Goal: Transaction & Acquisition: Purchase product/service

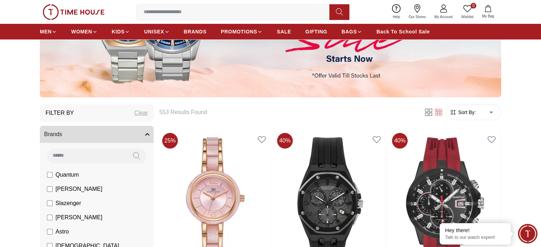
scroll to position [213, 0]
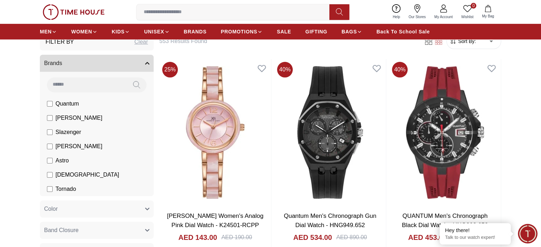
click at [111, 82] on input at bounding box center [87, 85] width 80 height 14
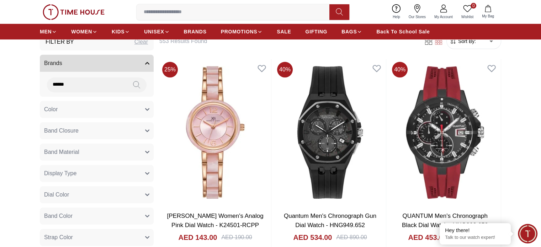
type input "******"
click at [140, 88] on button at bounding box center [137, 85] width 20 height 15
drag, startPoint x: 45, startPoint y: 82, endPoint x: 0, endPoint y: 76, distance: 45.6
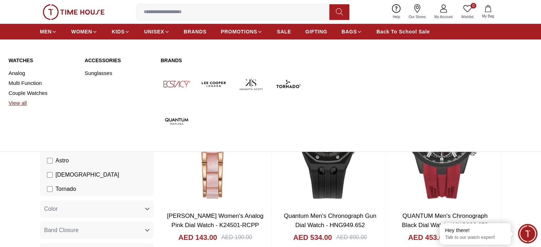
click at [22, 103] on link "View all" at bounding box center [43, 103] width 68 height 10
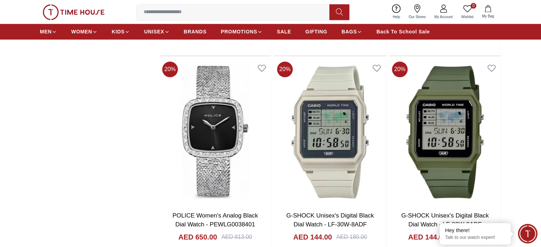
scroll to position [889, 0]
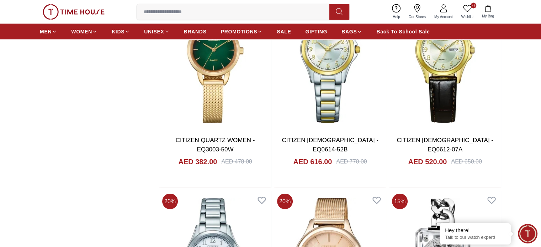
scroll to position [1600, 0]
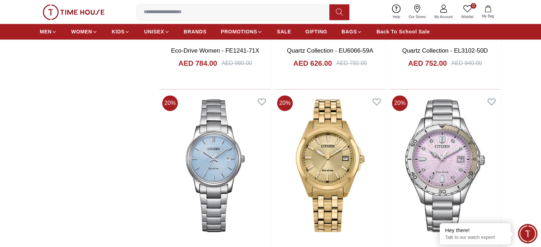
scroll to position [3662, 0]
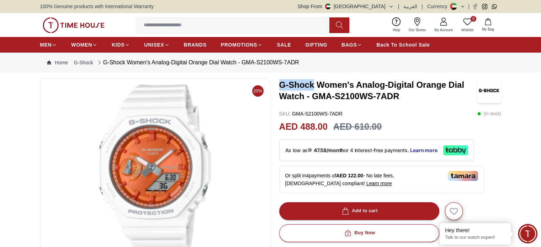
drag, startPoint x: 314, startPoint y: 86, endPoint x: 278, endPoint y: 86, distance: 36.3
click at [278, 86] on div "20% G-Shock Women's Analog-Digital Orange Dial Watch - GMA-S2100WS-7ADR SKU : G…" at bounding box center [270, 248] width 461 height 341
click at [226, 19] on input at bounding box center [236, 25] width 198 height 14
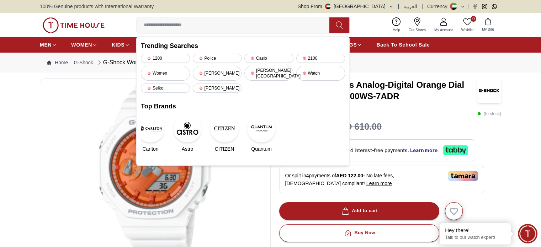
paste input "*******"
type input "*******"
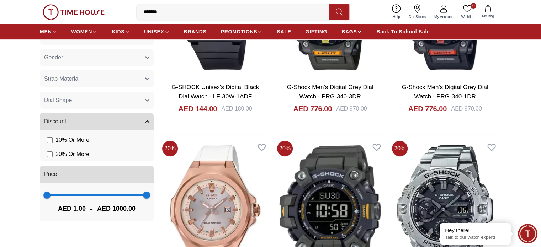
scroll to position [391, 0]
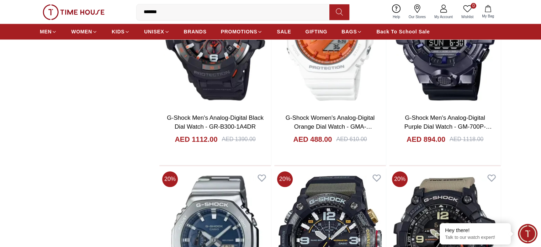
scroll to position [782, 0]
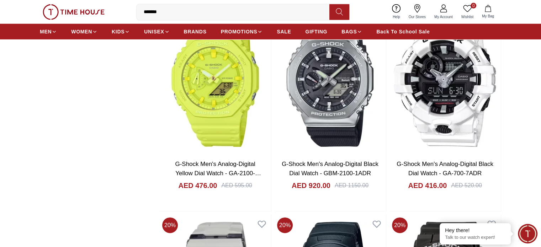
scroll to position [2204, 0]
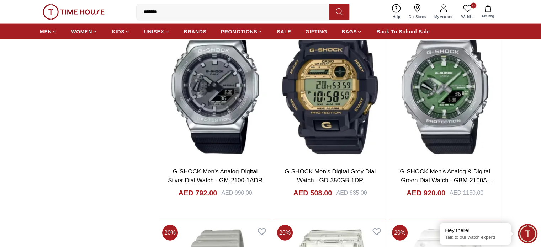
scroll to position [4231, 0]
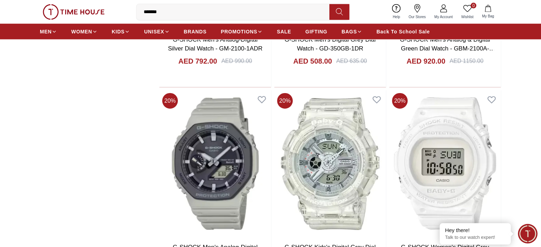
scroll to position [4480, 0]
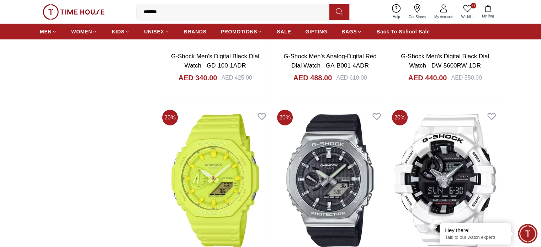
scroll to position [1937, 0]
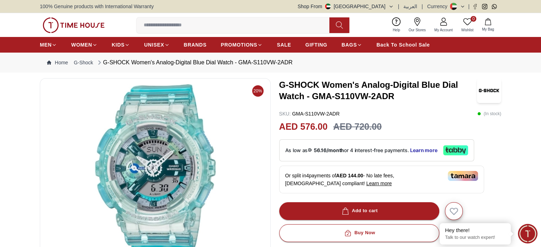
click at [215, 162] on img at bounding box center [155, 169] width 219 height 171
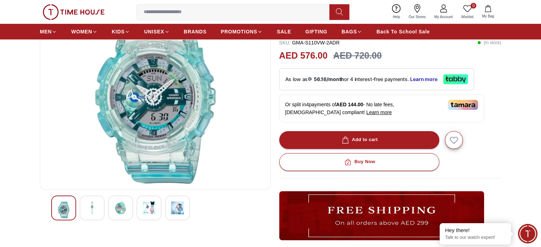
click at [97, 211] on img at bounding box center [92, 208] width 13 height 13
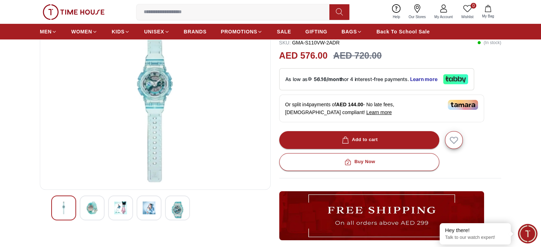
click at [97, 211] on img at bounding box center [92, 208] width 13 height 13
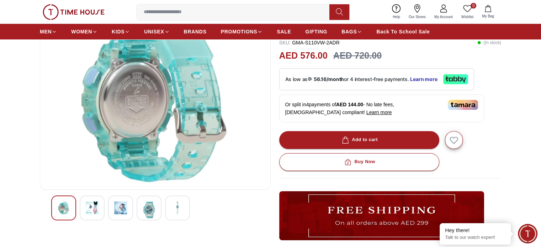
click at [119, 209] on img at bounding box center [120, 208] width 13 height 13
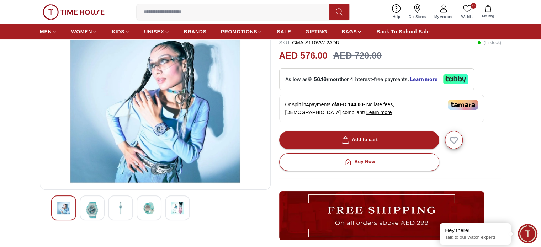
click at [153, 209] on img at bounding box center [149, 208] width 13 height 13
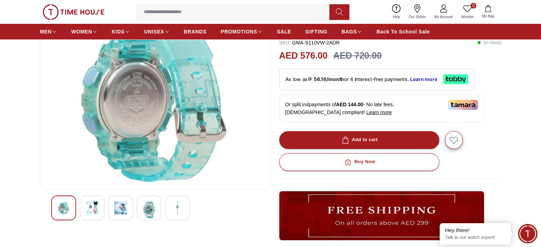
click at [183, 213] on img at bounding box center [177, 208] width 13 height 13
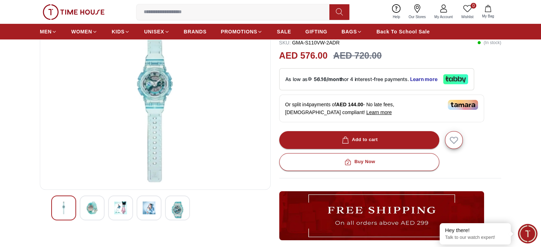
click at [62, 11] on img at bounding box center [74, 12] width 62 height 16
